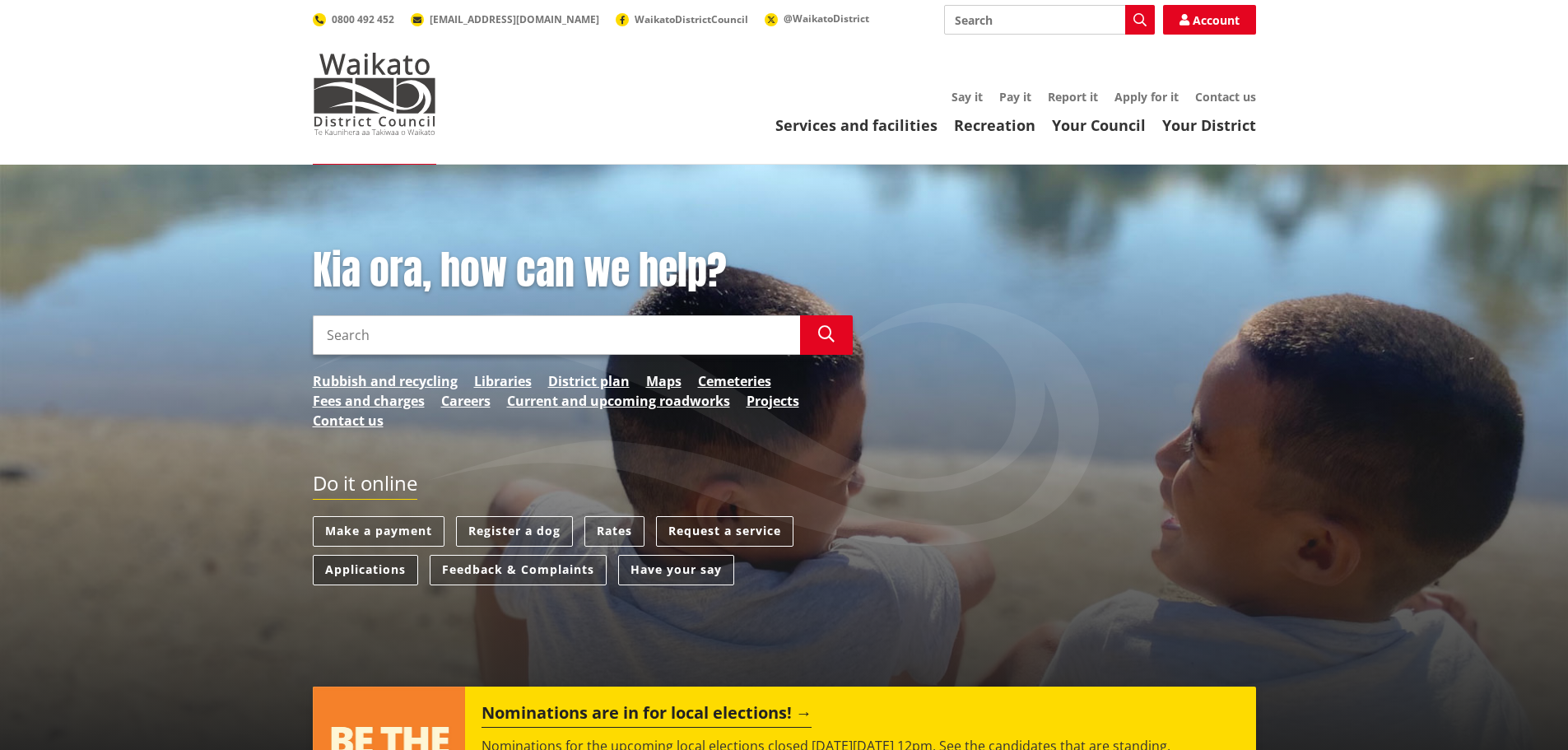
click at [365, 561] on link "Applications" at bounding box center [366, 569] width 106 height 30
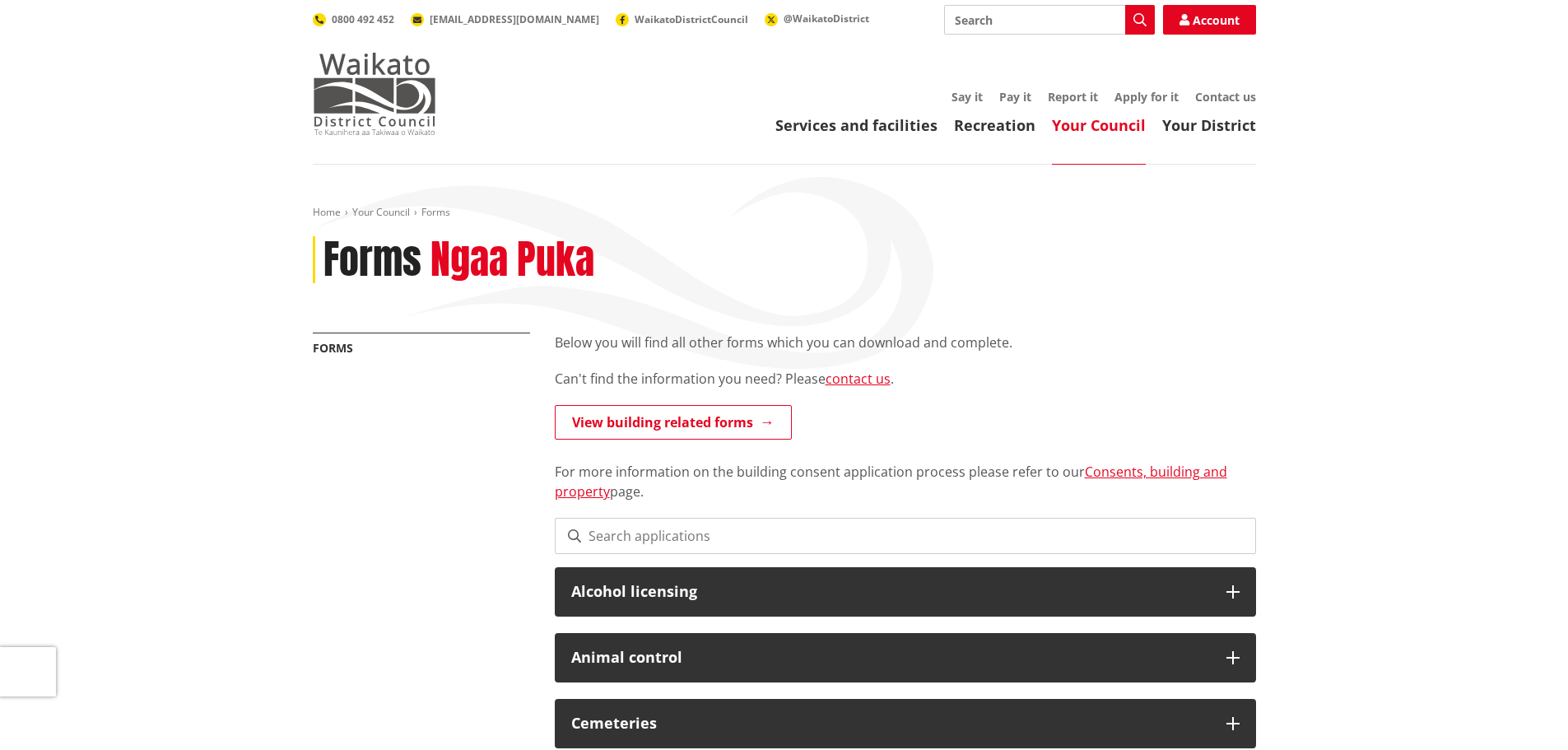
click at [368, 92] on img at bounding box center [374, 93] width 124 height 82
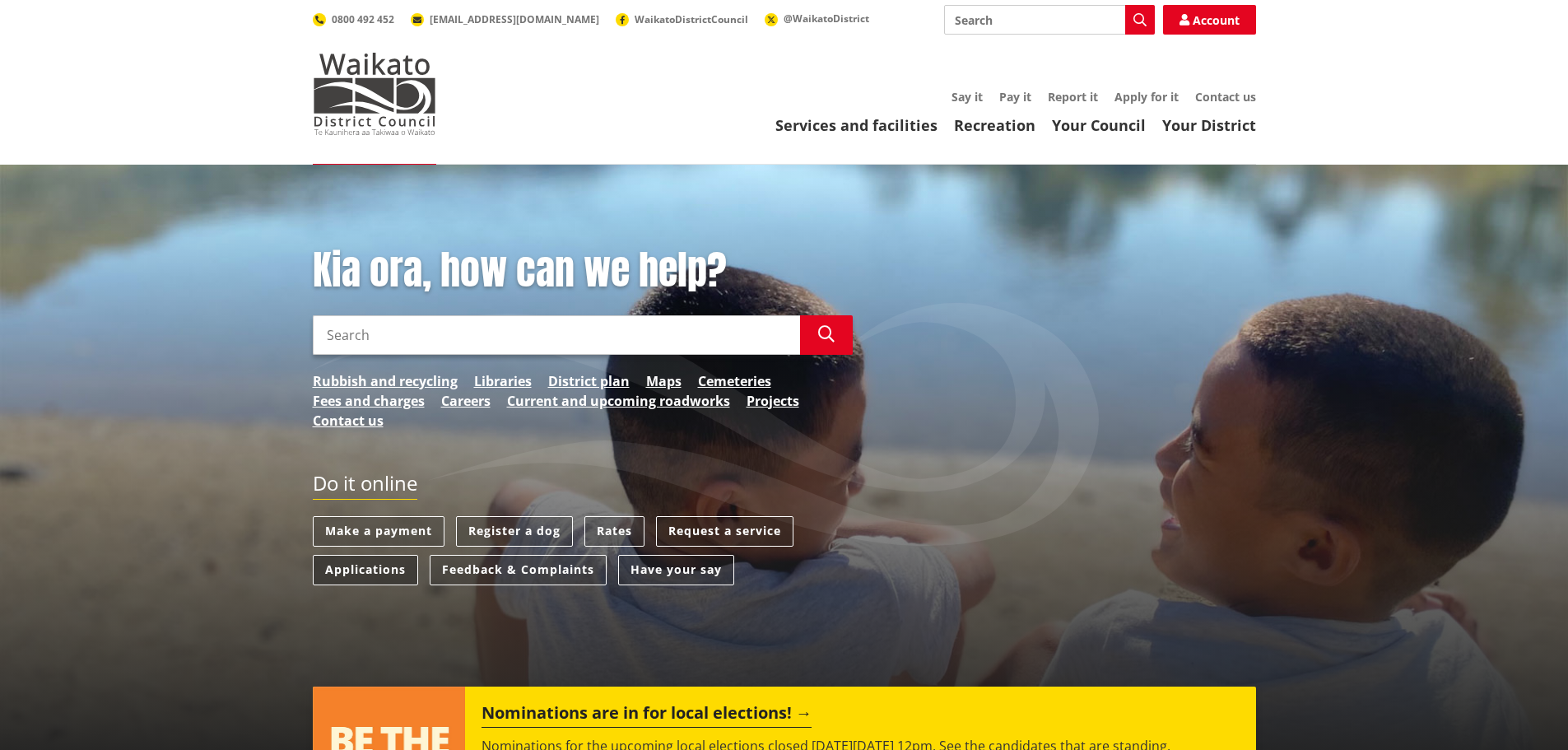
click at [365, 564] on link "Applications" at bounding box center [366, 569] width 106 height 30
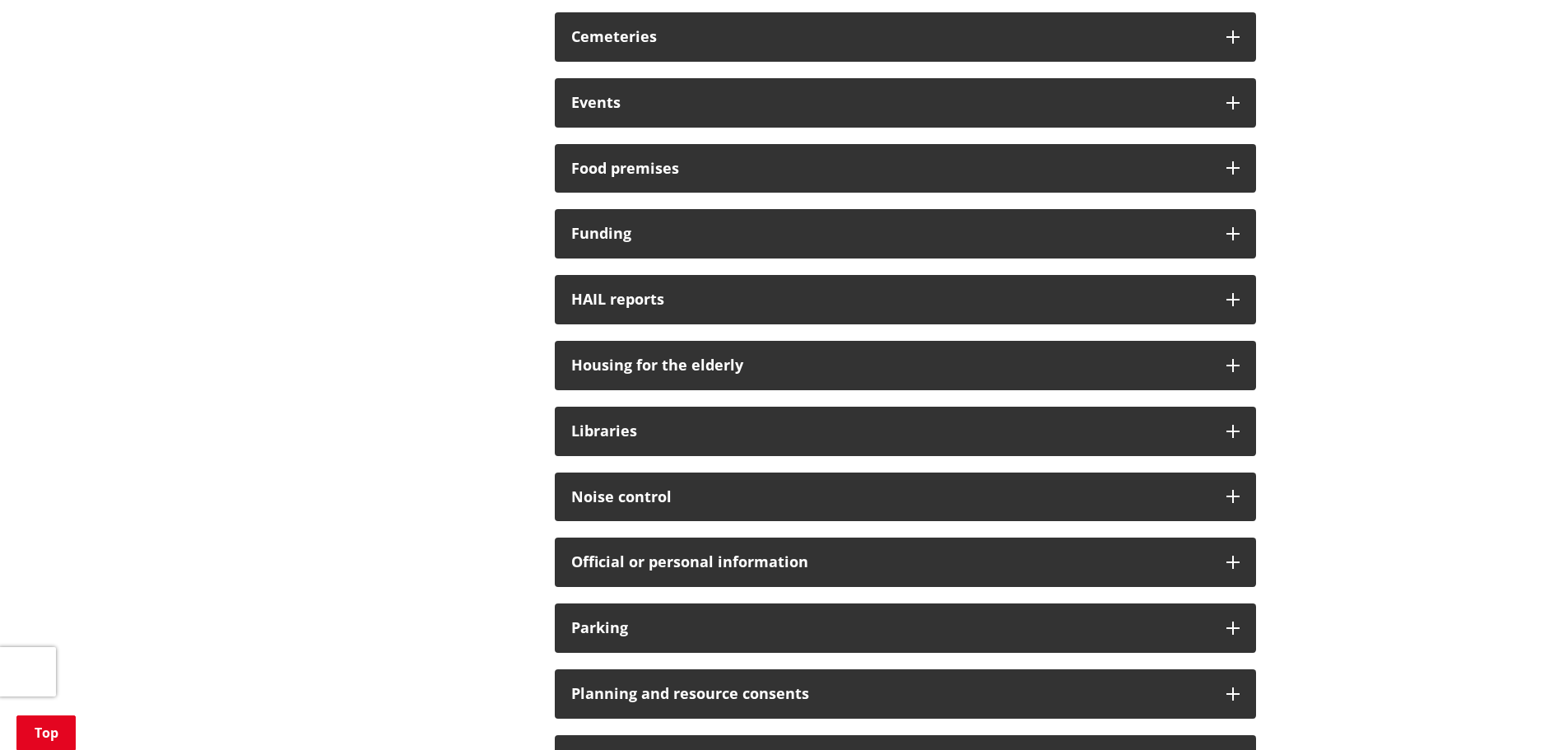
scroll to position [1152, 0]
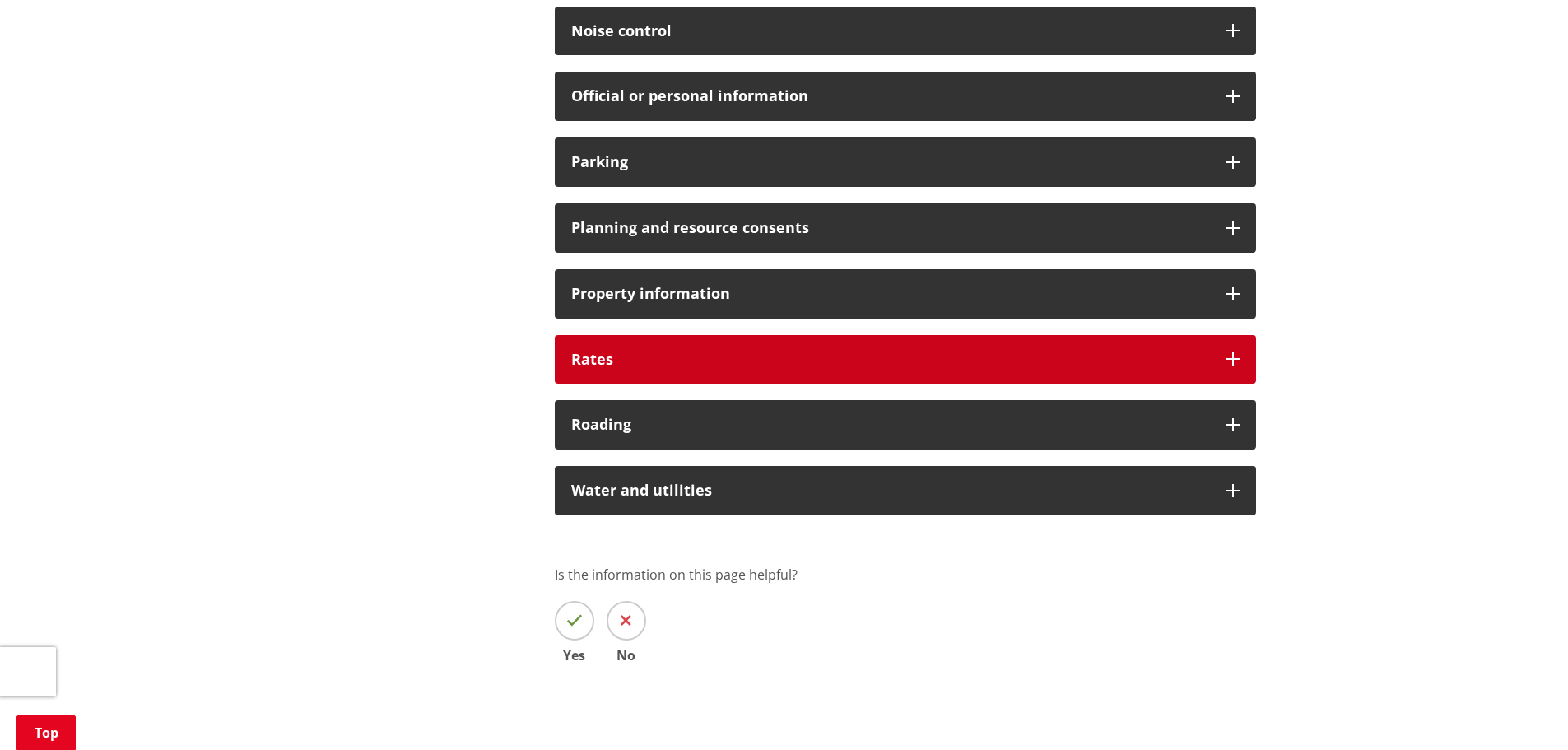
drag, startPoint x: 621, startPoint y: 359, endPoint x: 893, endPoint y: 368, distance: 272.1
click at [621, 359] on h3 "Rates" at bounding box center [890, 359] width 638 height 16
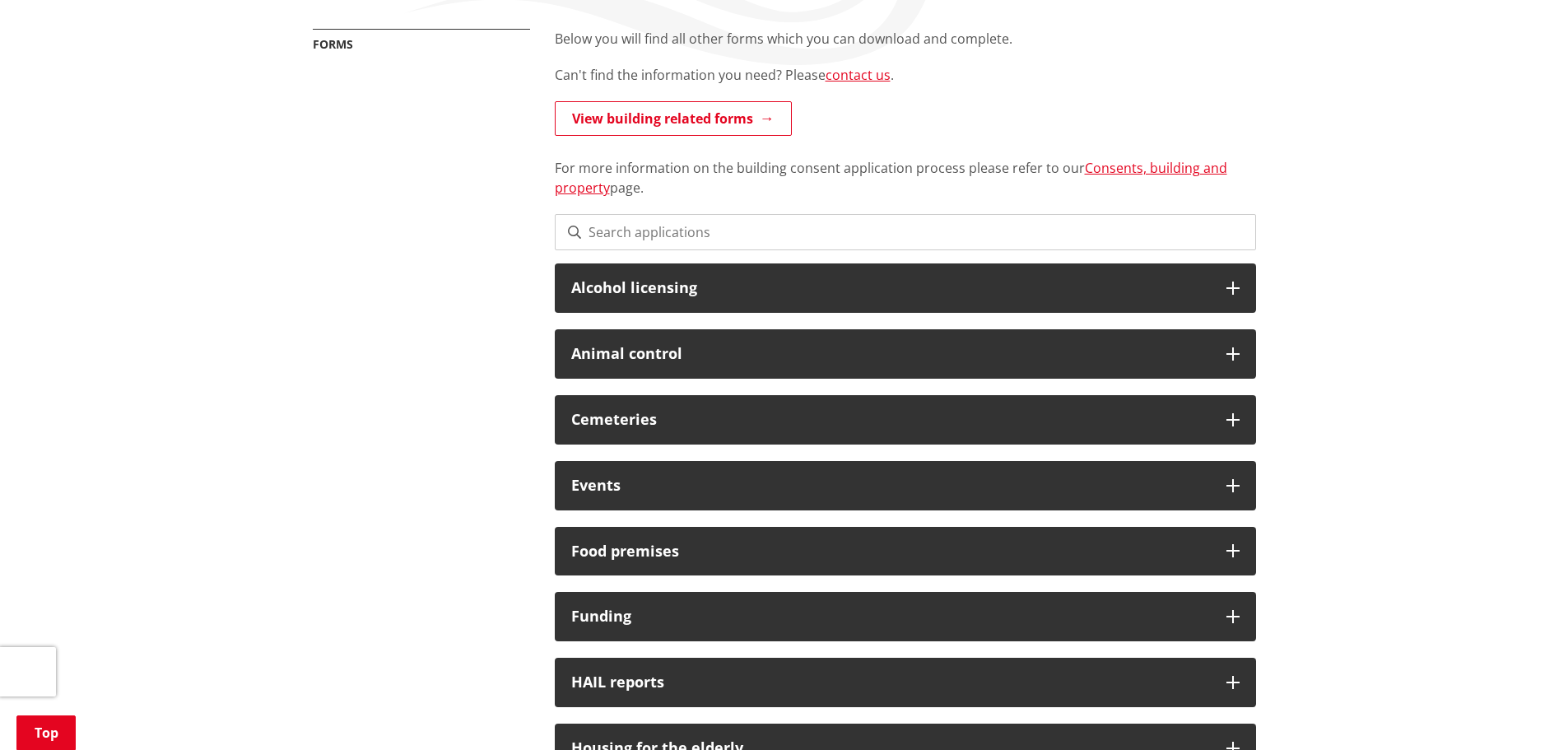
scroll to position [0, 0]
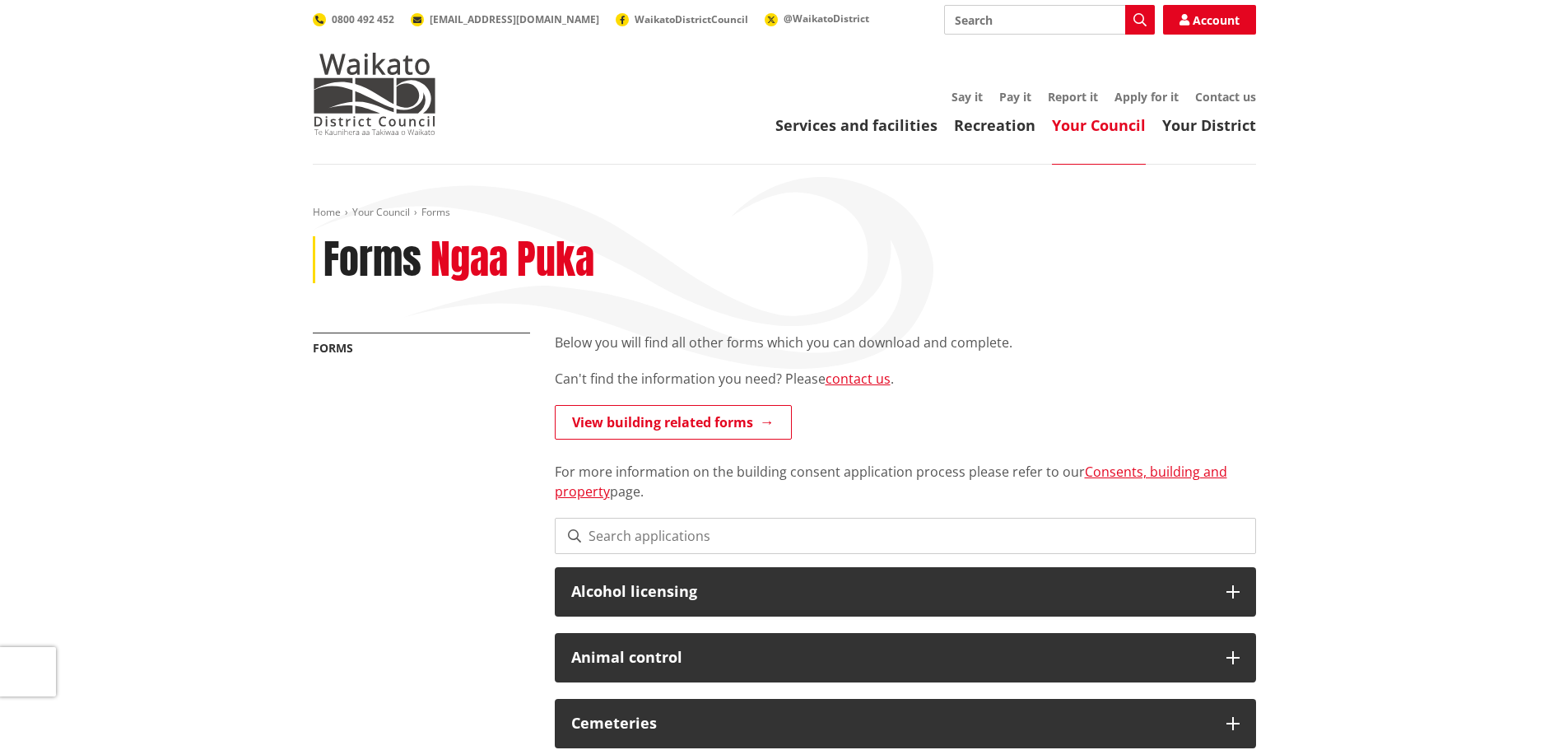
click at [487, 114] on div "Services and facilities Recreation Your Council Your District Say it Pay it Rep…" at bounding box center [862, 112] width 787 height 44
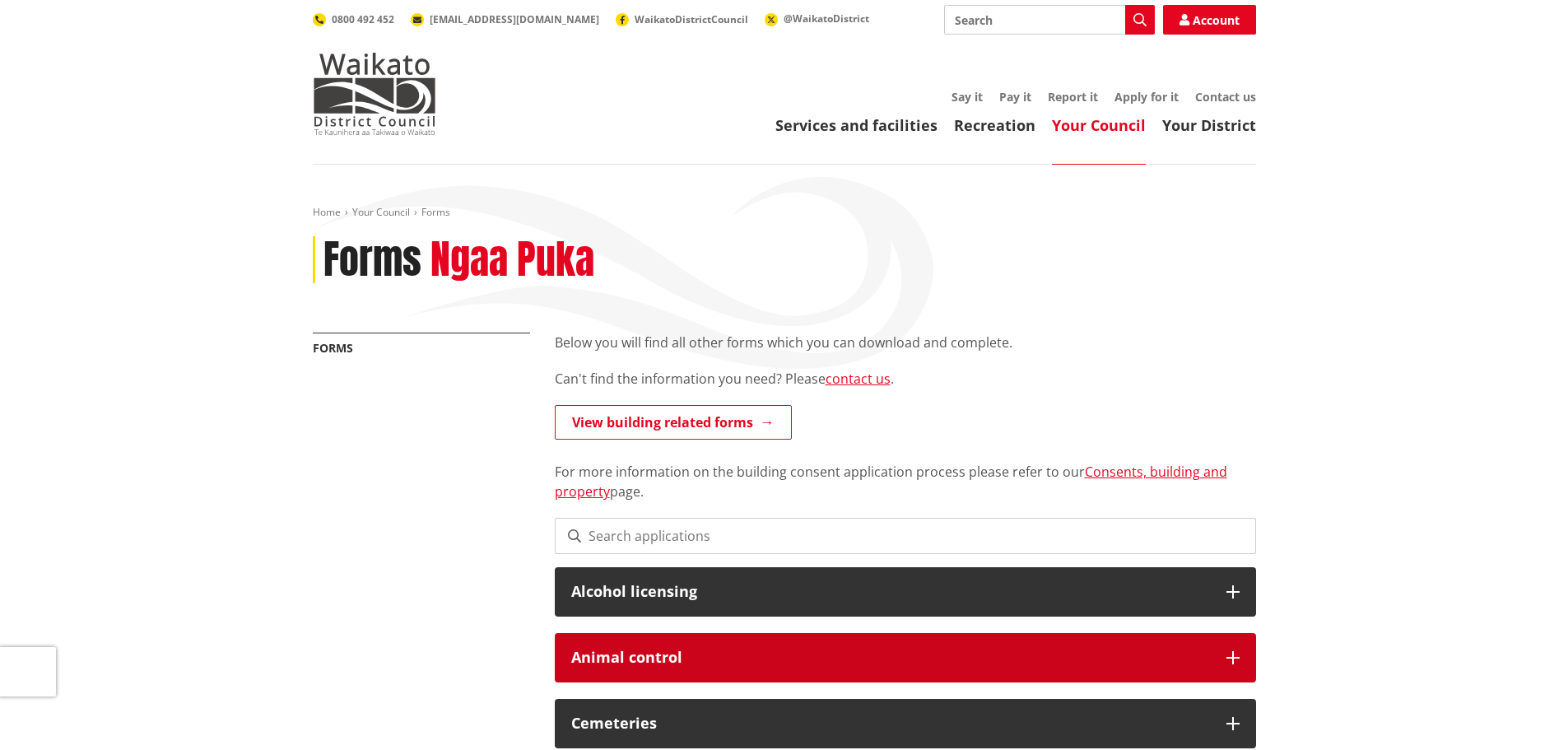
click at [626, 662] on h3 "Animal control" at bounding box center [890, 657] width 638 height 16
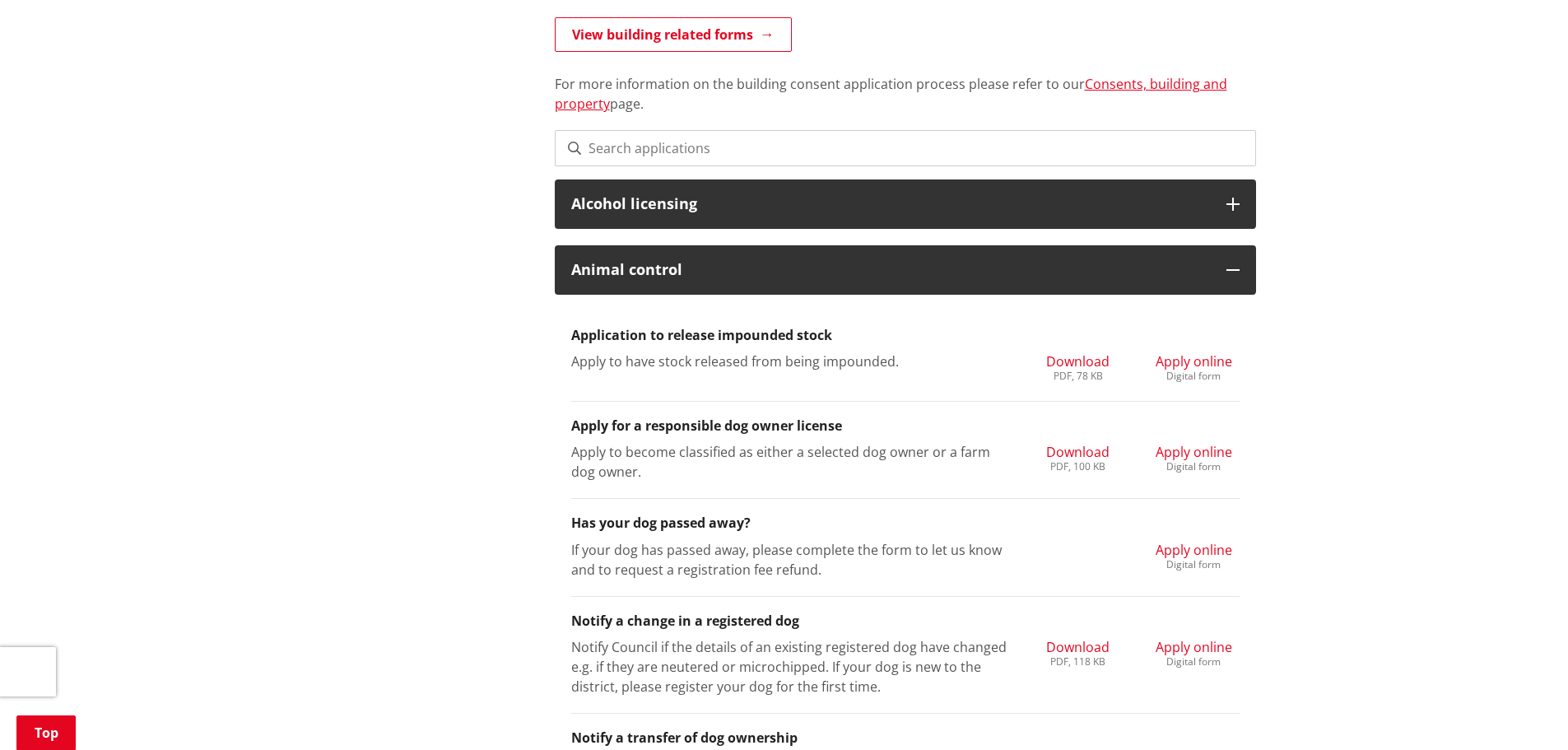
scroll to position [412, 0]
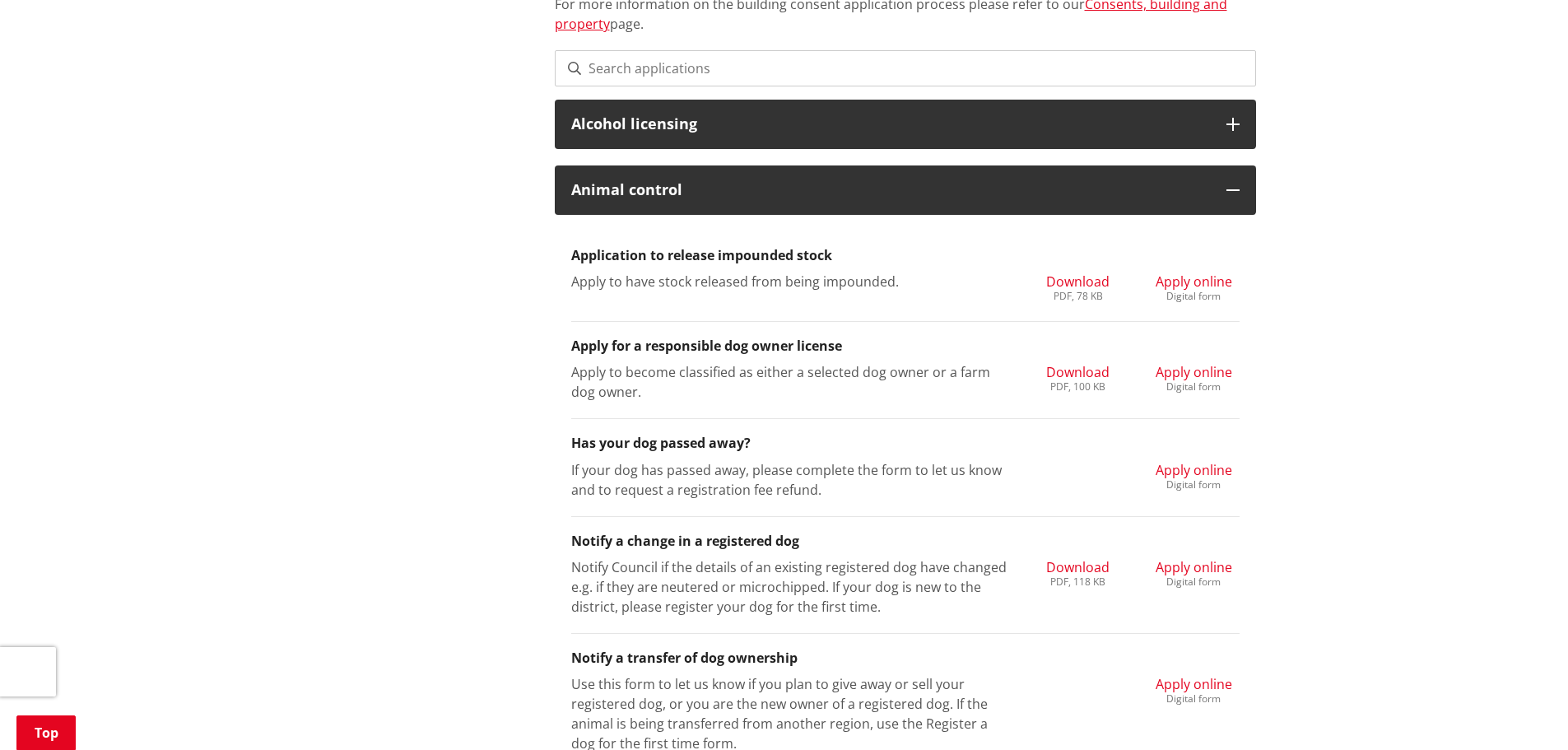
scroll to position [494, 0]
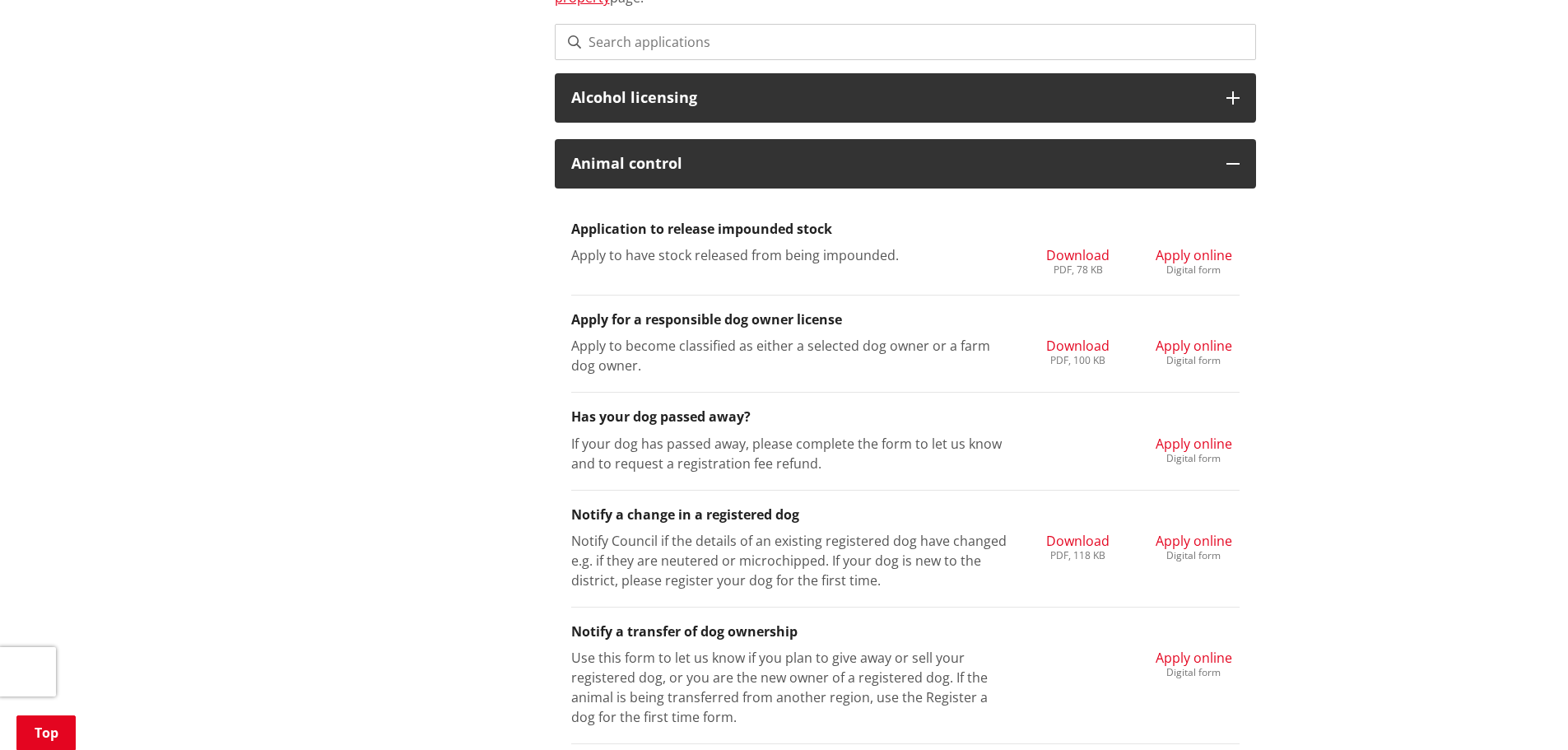
click at [1202, 540] on span "Apply online" at bounding box center [1194, 541] width 77 height 18
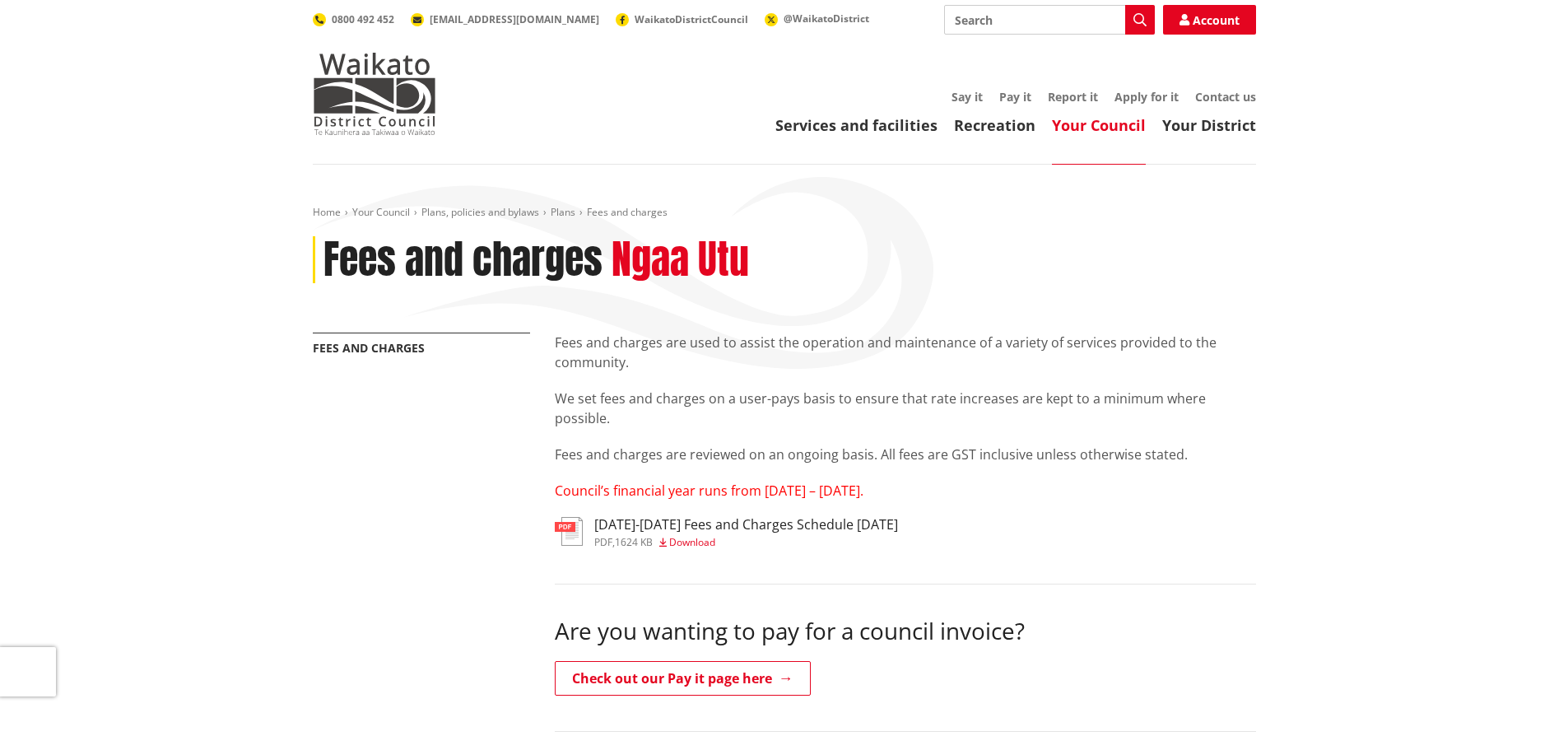
click at [698, 541] on span "Download" at bounding box center [692, 542] width 46 height 14
